Goal: Task Accomplishment & Management: Manage account settings

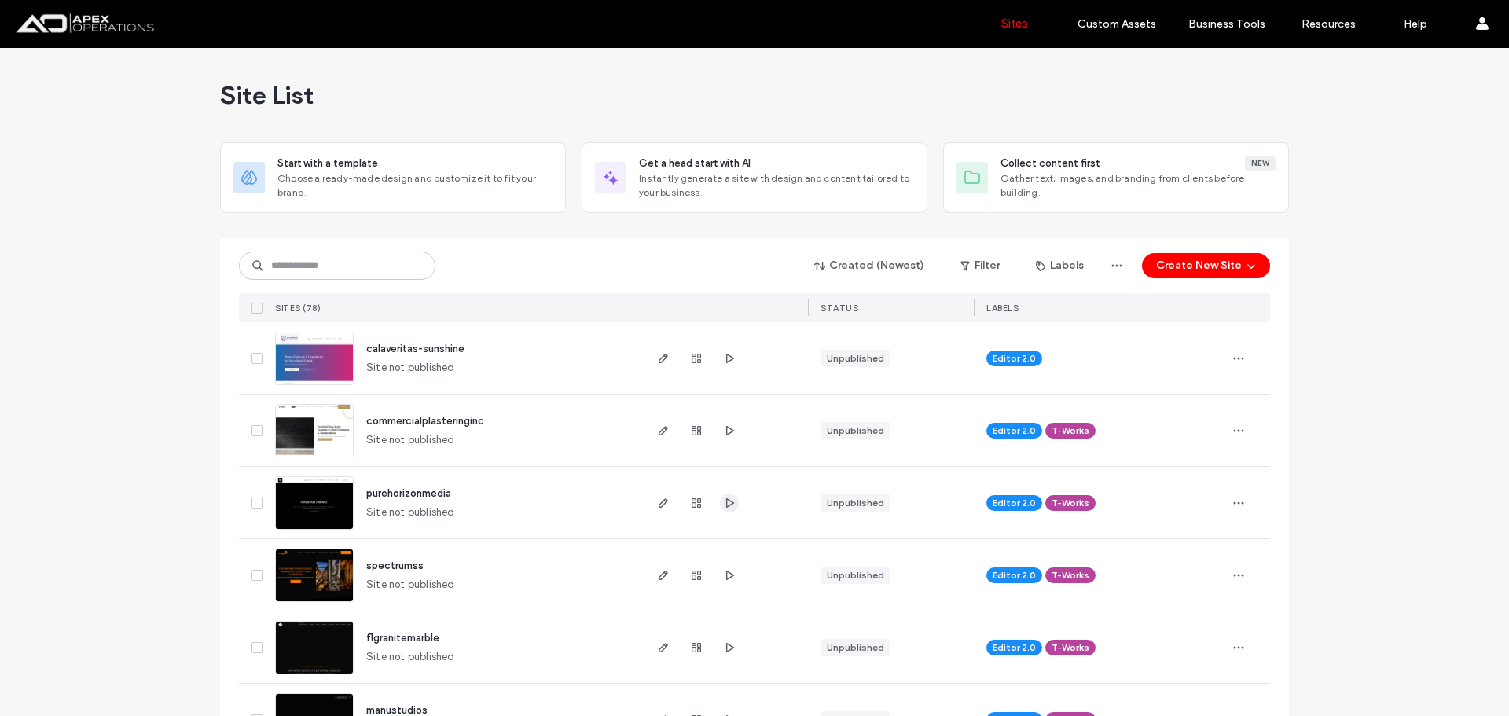
click at [720, 504] on span "button" at bounding box center [729, 502] width 19 height 19
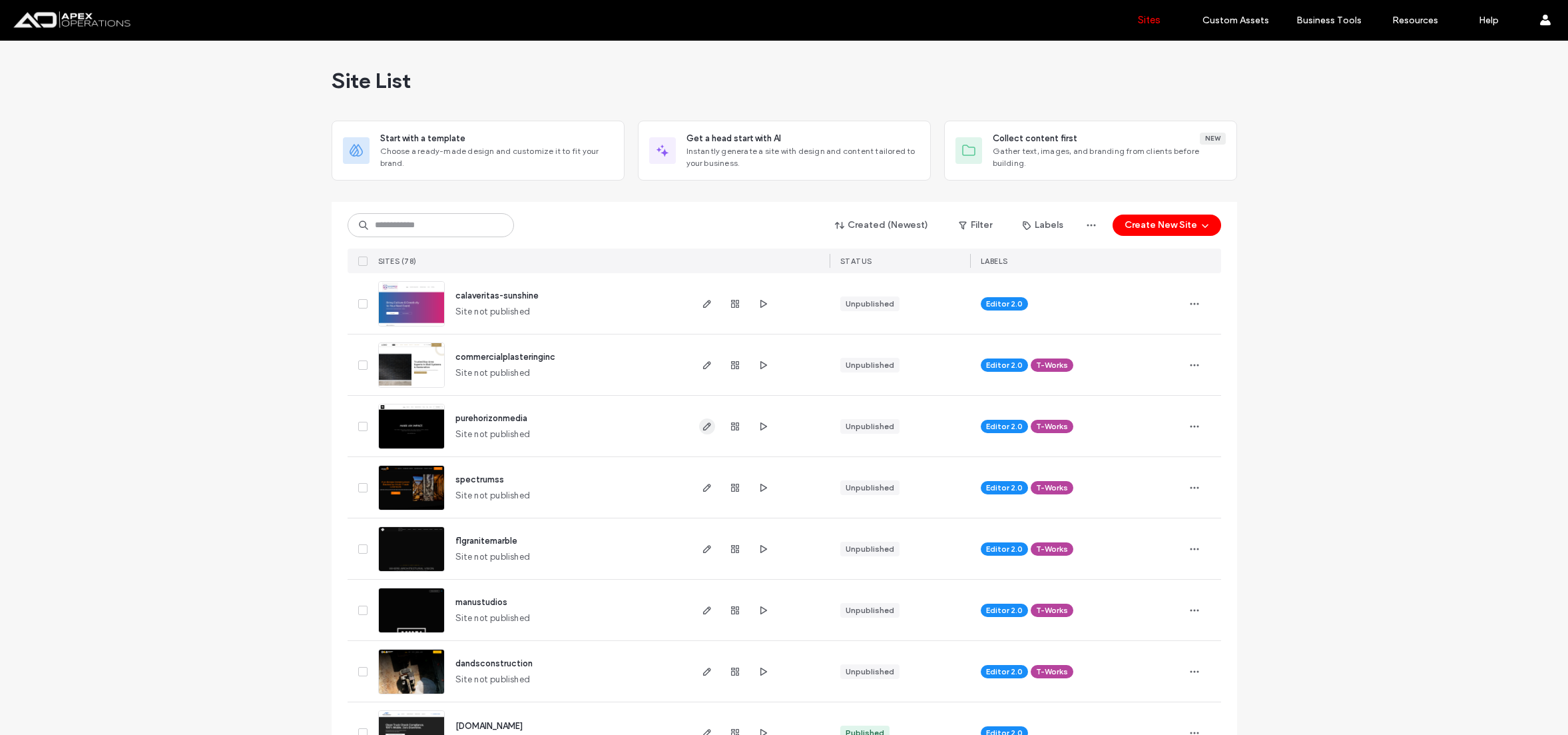
click at [702, 421] on icon "button" at bounding box center [707, 426] width 11 height 11
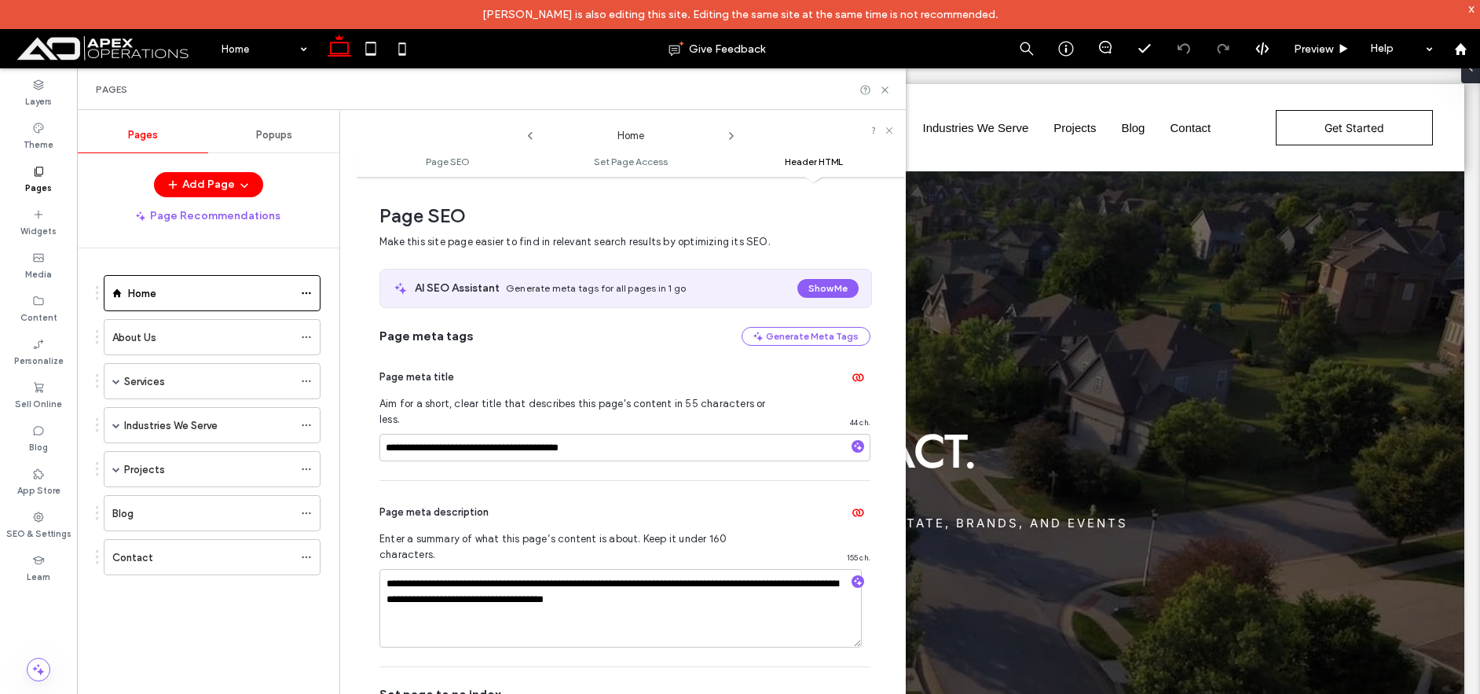
scroll to position [1489, 0]
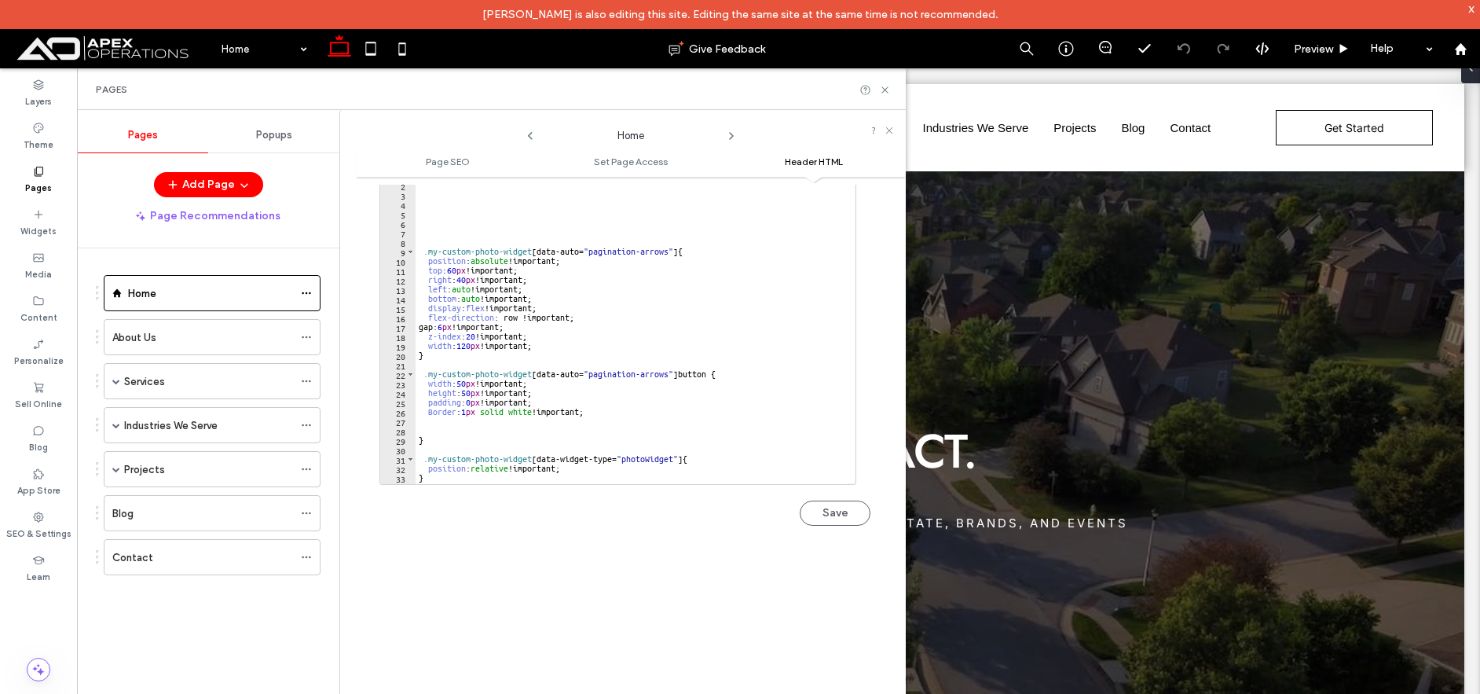
click at [879, 90] on div at bounding box center [875, 90] width 31 height 12
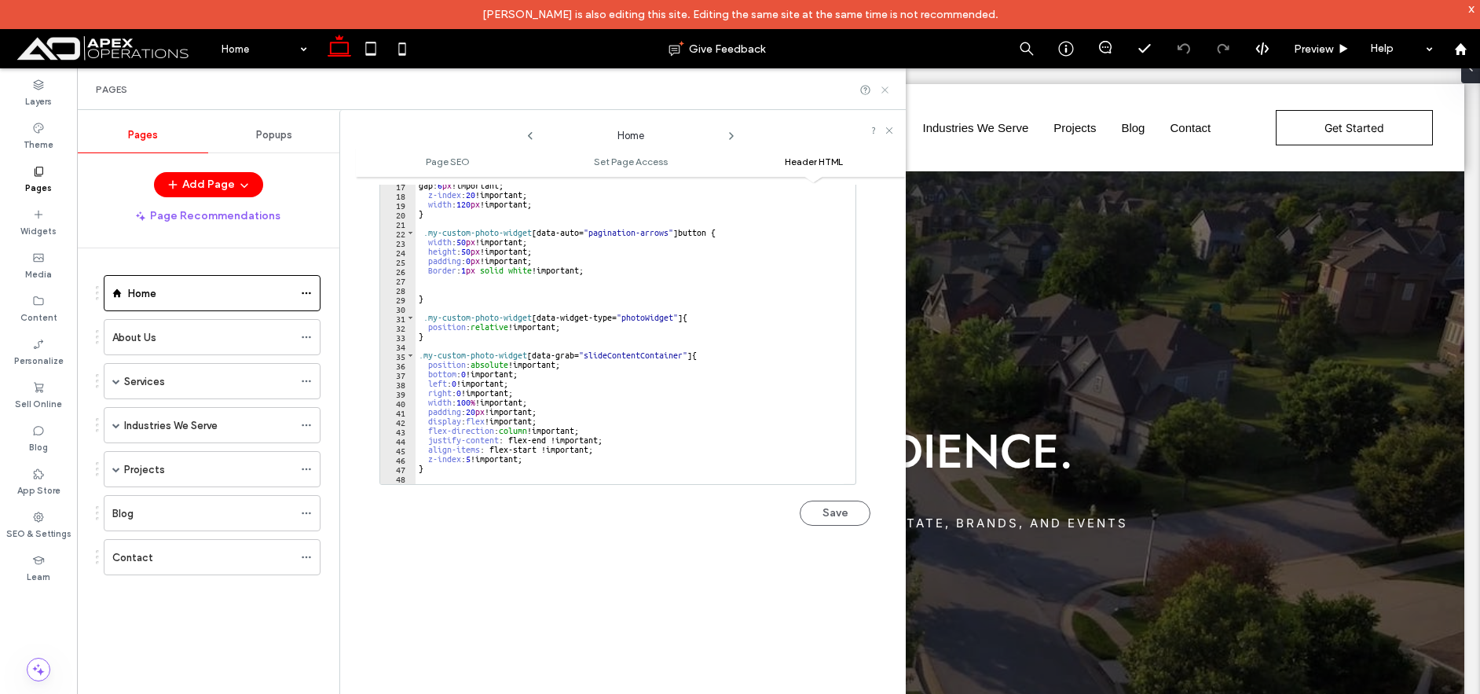
click at [882, 87] on icon at bounding box center [885, 90] width 12 height 12
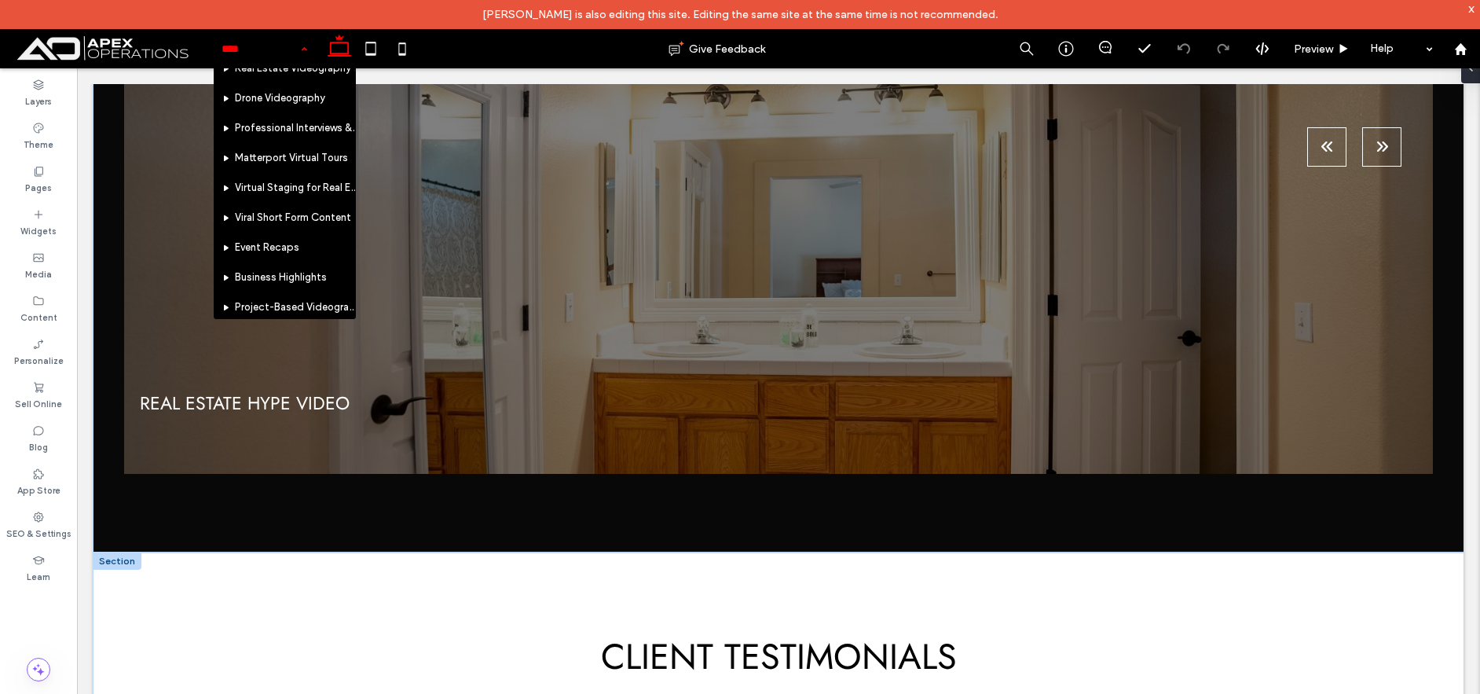
scroll to position [236, 0]
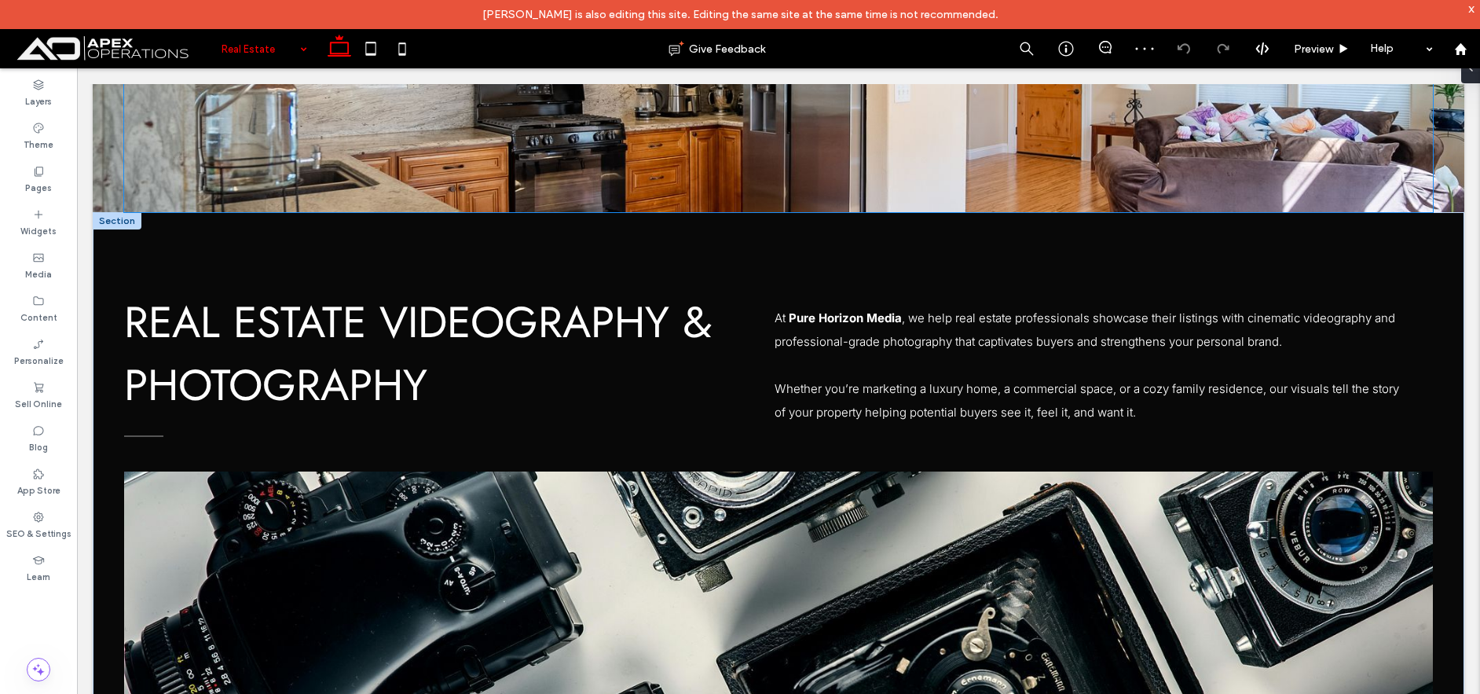
scroll to position [248, 0]
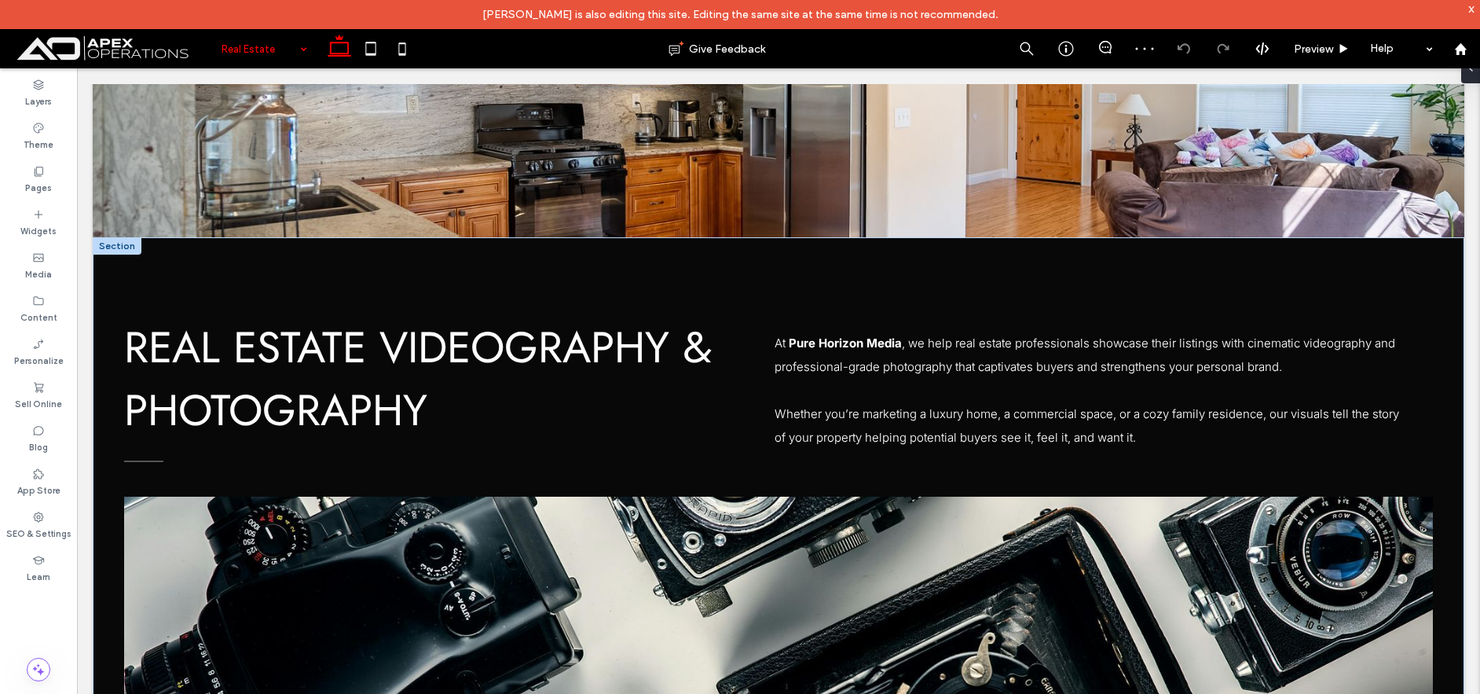
click at [255, 55] on input at bounding box center [261, 48] width 78 height 39
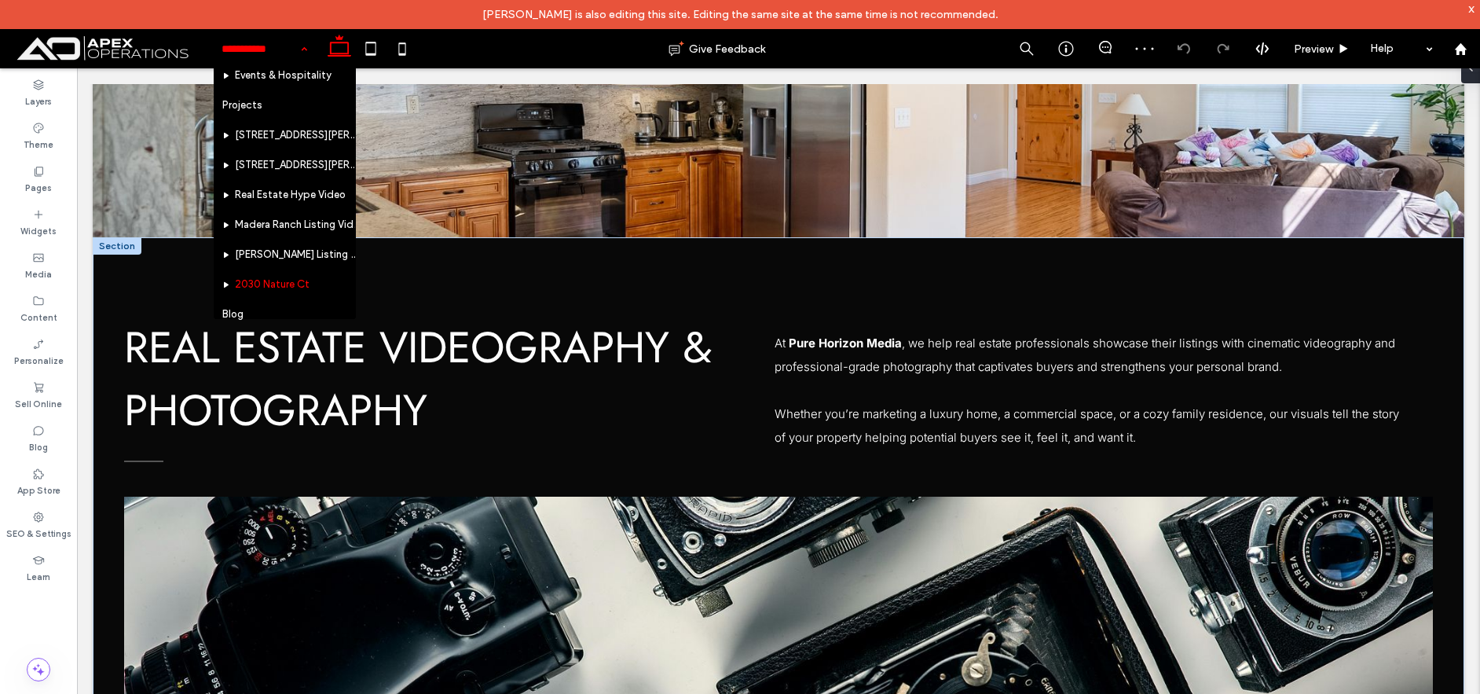
scroll to position [524, 0]
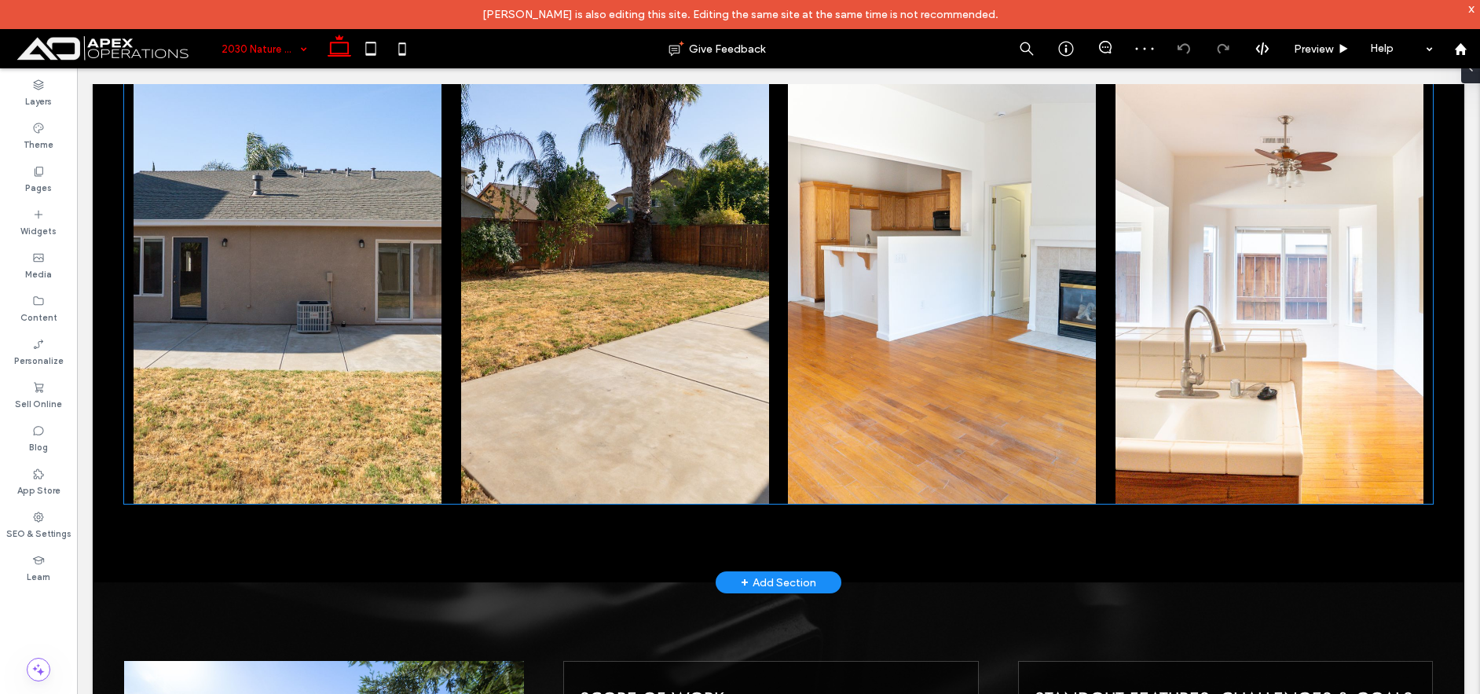
scroll to position [525, 0]
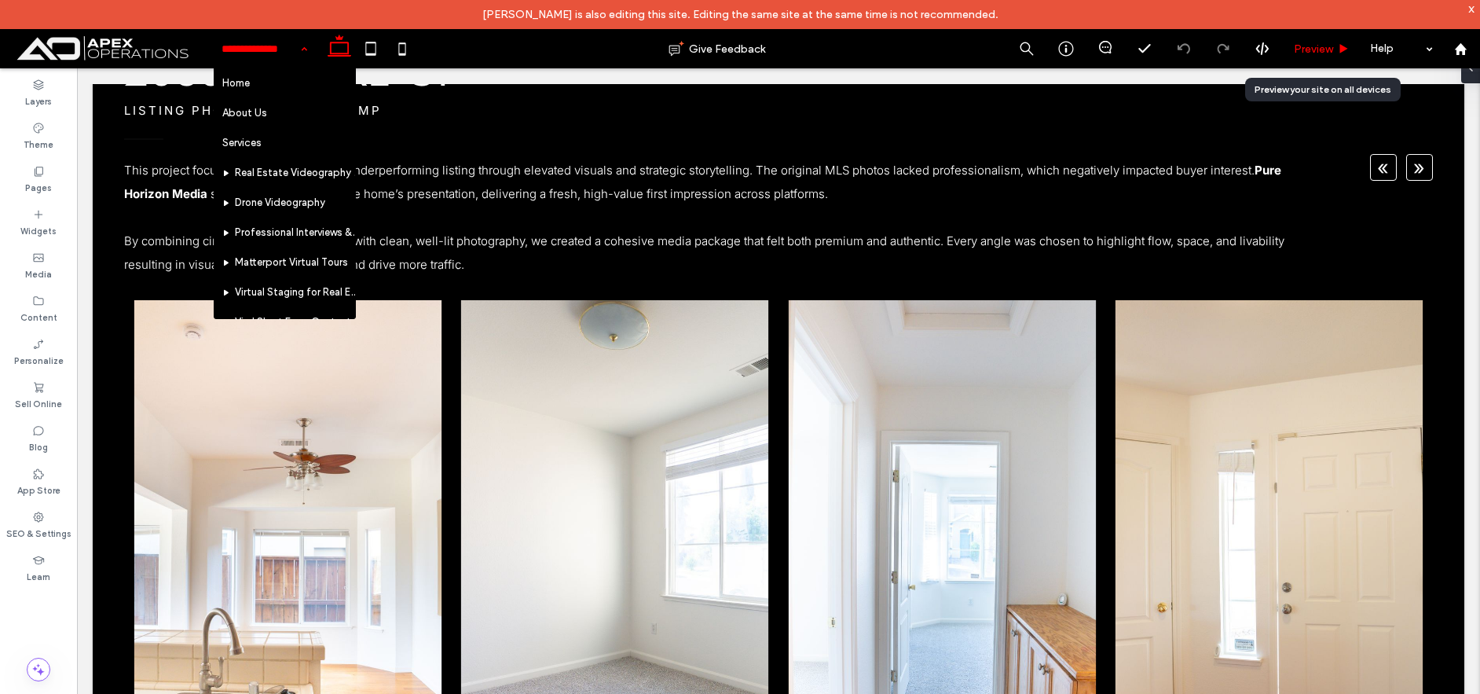
click at [1311, 44] on span "Preview" at bounding box center [1313, 48] width 39 height 13
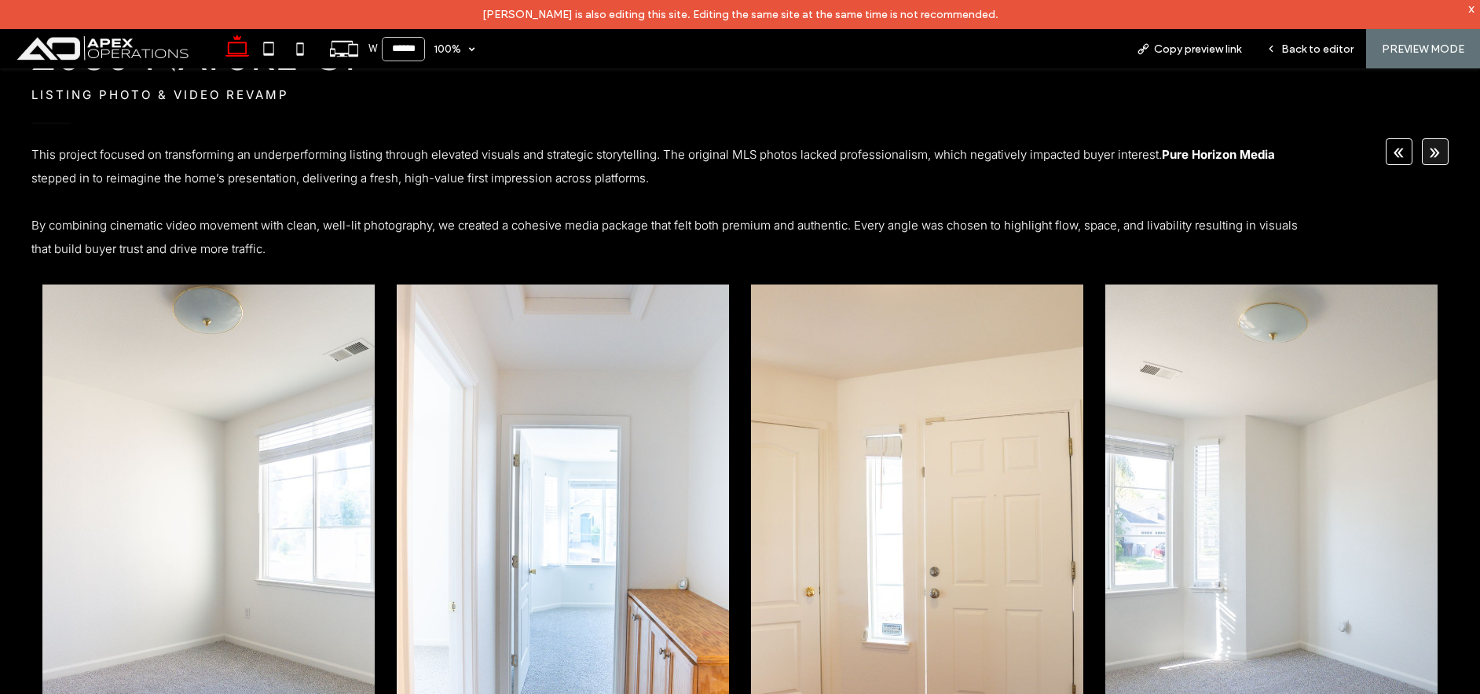
click at [1428, 157] on button "»" at bounding box center [1435, 151] width 27 height 27
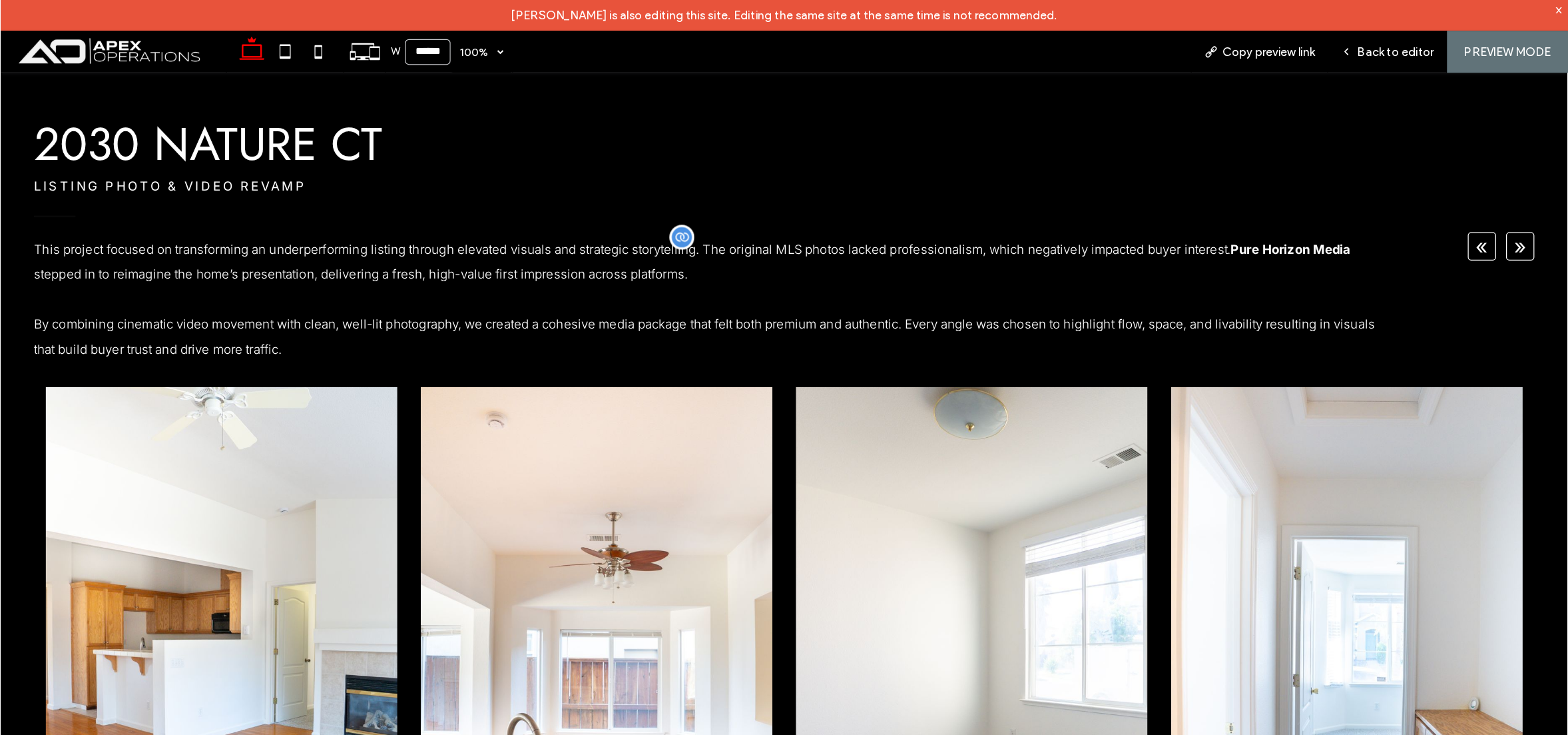
scroll to position [399, 0]
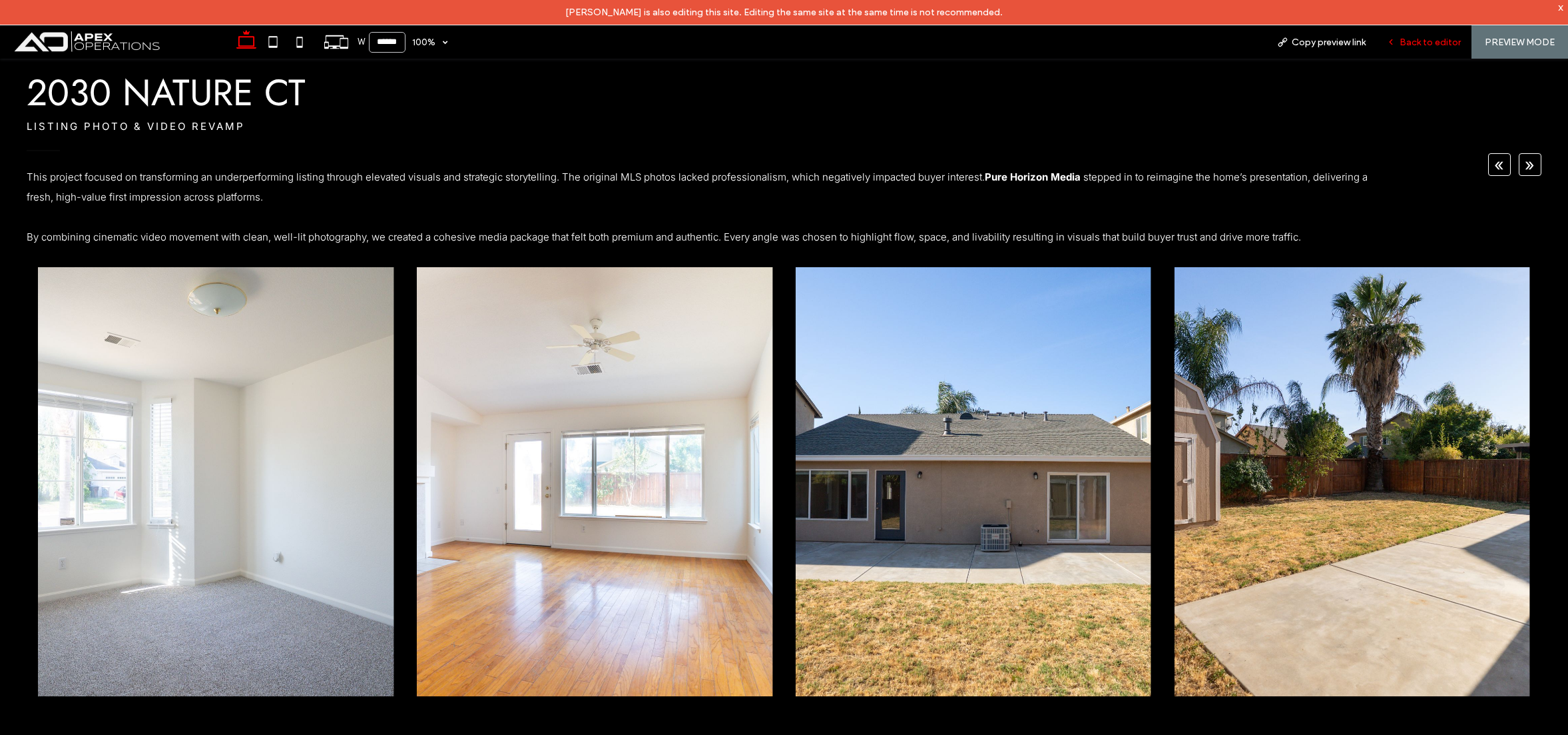
click at [1254, 44] on span "Back to editor" at bounding box center [1431, 42] width 61 height 11
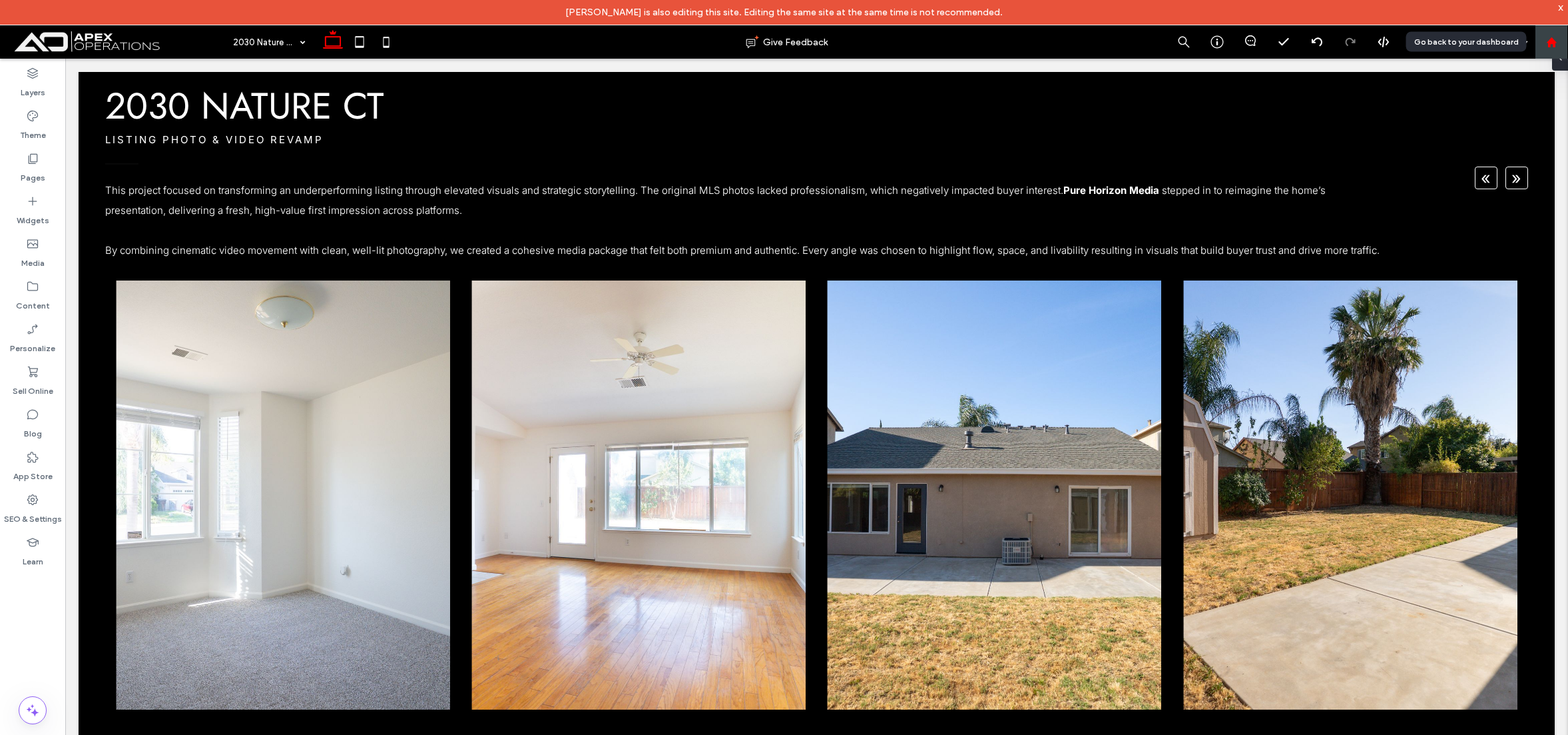
click at [1254, 44] on div at bounding box center [1552, 42] width 32 height 11
